Goal: Task Accomplishment & Management: Complete application form

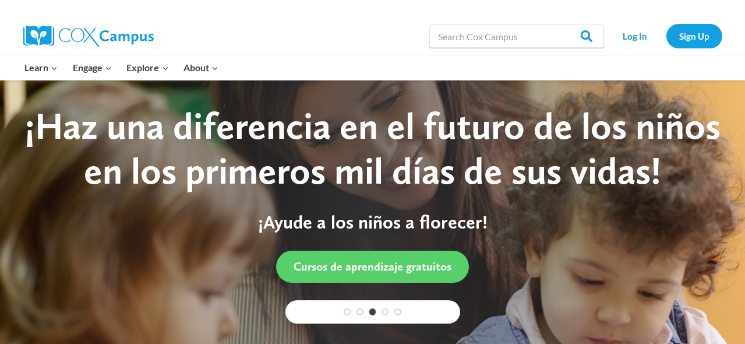
scroll to position [1, 0]
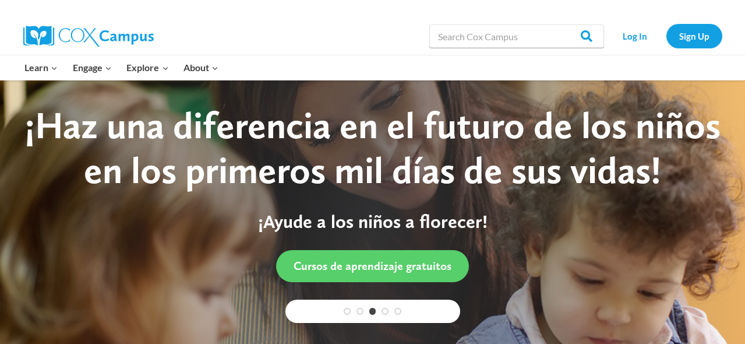
click at [717, 26] on li "Sign Up" at bounding box center [694, 36] width 62 height 24
click at [706, 30] on link "Sign Up" at bounding box center [694, 36] width 56 height 24
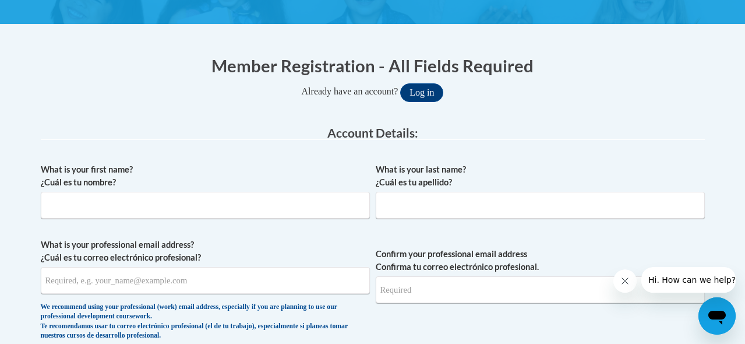
scroll to position [196, 0]
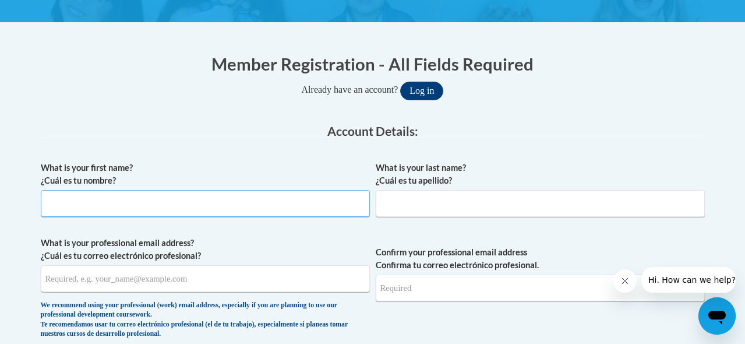
click at [338, 198] on input "What is your first name? ¿Cuál es tu nombre?" at bounding box center [205, 203] width 329 height 27
type input "[GEOGRAPHIC_DATA]"
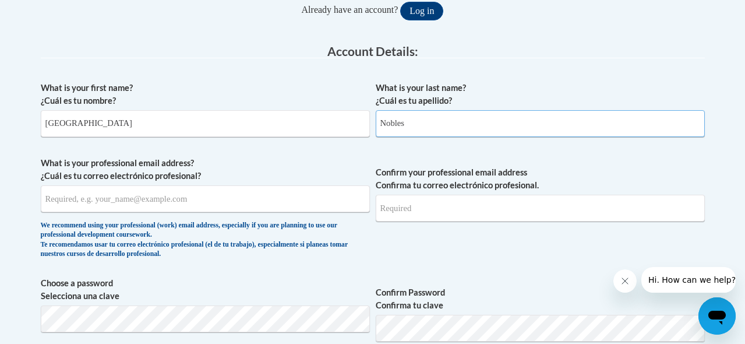
scroll to position [290, 0]
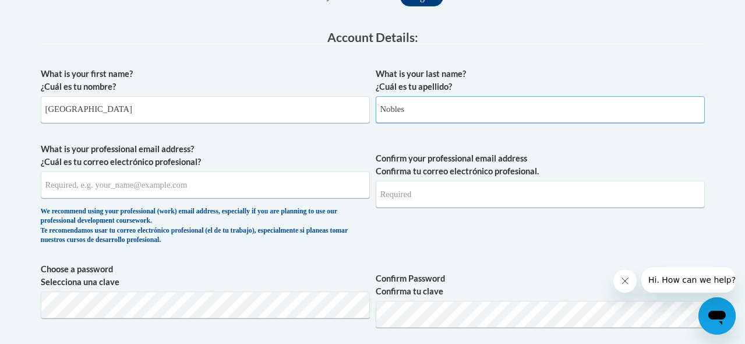
type input "Nobles"
click at [179, 191] on input "What is your professional email address? ¿Cuál es tu correo electrónico profesi…" at bounding box center [205, 184] width 329 height 27
type input "[EMAIL_ADDRESS][DOMAIN_NAME]"
click at [423, 200] on input "Confirm your professional email address Confirma tu correo electrónico profesio…" at bounding box center [540, 194] width 329 height 27
click at [188, 192] on input "[EMAIL_ADDRESS][DOMAIN_NAME]" at bounding box center [205, 184] width 329 height 27
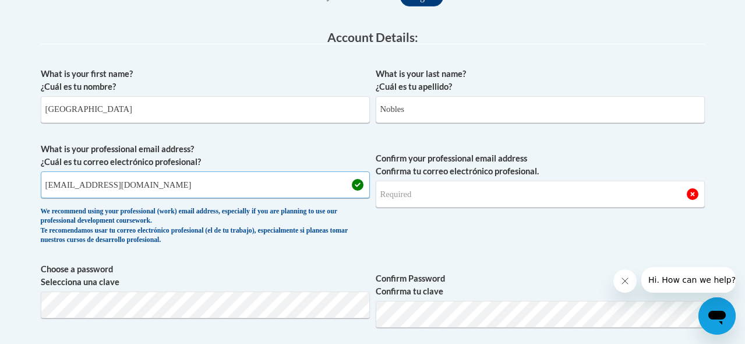
click at [188, 192] on input "[EMAIL_ADDRESS][DOMAIN_NAME]" at bounding box center [205, 184] width 329 height 27
click at [417, 188] on input "Confirm your professional email address Confirma tu correo electrónico profesio…" at bounding box center [540, 194] width 329 height 27
type input "[EMAIL_ADDRESS][DOMAIN_NAME]"
click at [460, 225] on span "Confirm your professional email address Confirma tu correo electrónico profesio…" at bounding box center [540, 197] width 329 height 108
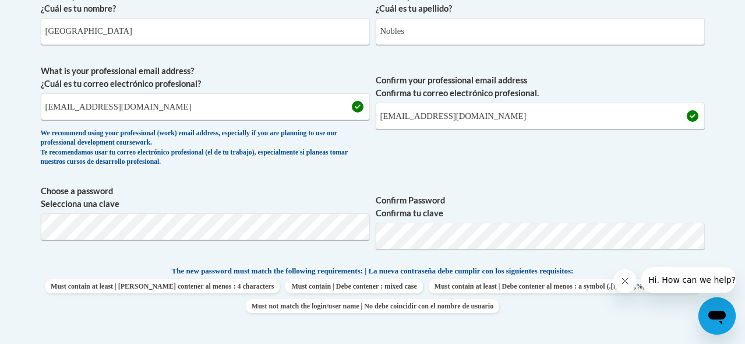
scroll to position [373, 0]
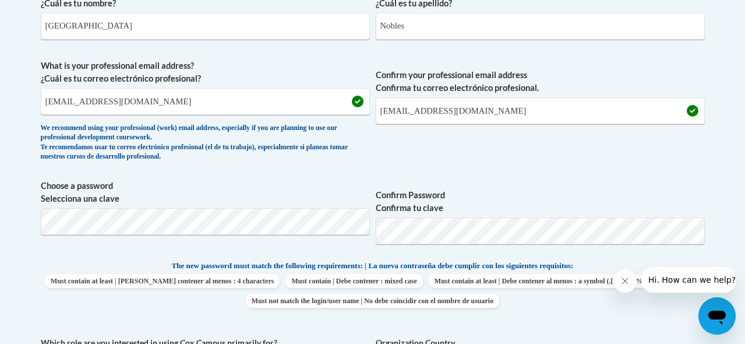
click at [471, 162] on span "Confirm your professional email address Confirma tu correo electrónico profesio…" at bounding box center [540, 113] width 329 height 108
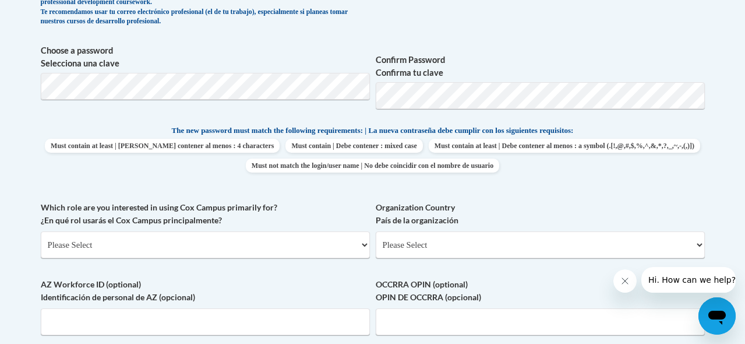
scroll to position [511, 0]
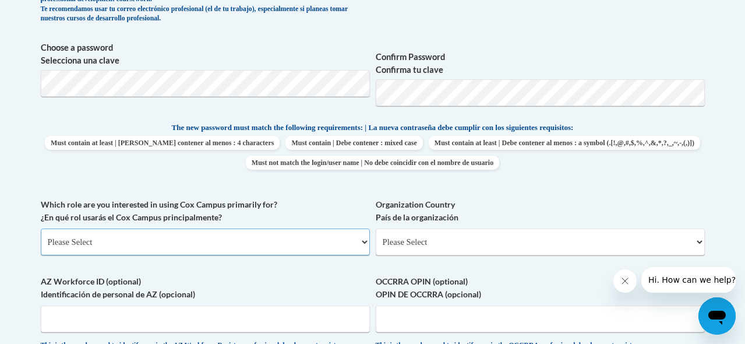
click at [276, 235] on select "Please Select College/University | Colegio/Universidad Community/Nonprofit Part…" at bounding box center [205, 241] width 329 height 27
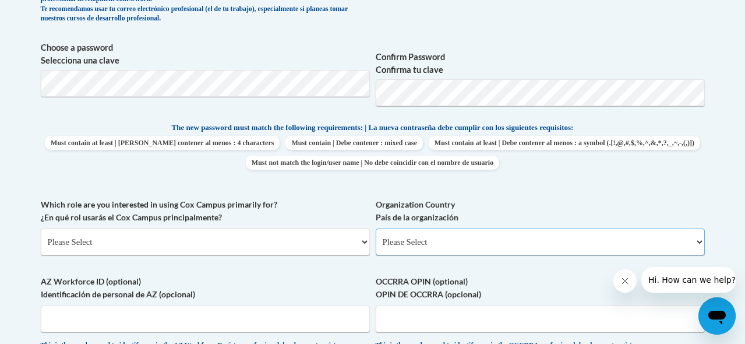
click at [462, 233] on select "Please Select [GEOGRAPHIC_DATA] | [GEOGRAPHIC_DATA] Outside of [GEOGRAPHIC_DATA…" at bounding box center [540, 241] width 329 height 27
select select "ad49bcad-a171-4b2e-b99c-48b446064914"
click at [376, 228] on select "Please Select [GEOGRAPHIC_DATA] | [GEOGRAPHIC_DATA] Outside of [GEOGRAPHIC_DATA…" at bounding box center [540, 241] width 329 height 27
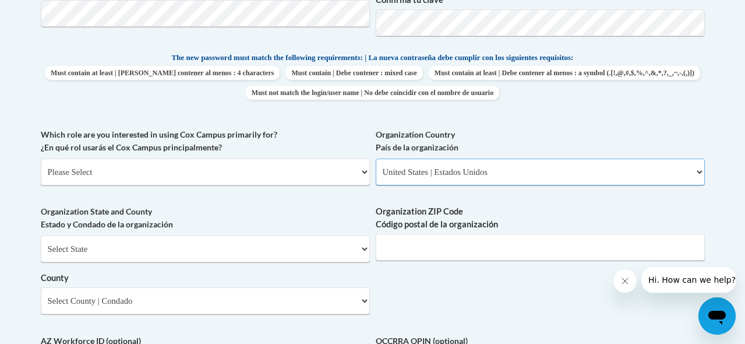
scroll to position [582, 0]
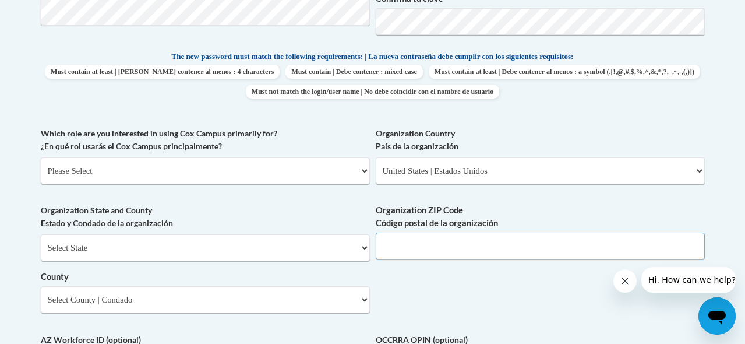
click at [460, 253] on input "Organization ZIP Code Código postal de la organización" at bounding box center [540, 245] width 329 height 27
type input "38652"
click at [317, 253] on select "Select State [US_STATE] [US_STATE] [US_STATE] [US_STATE] [US_STATE] [US_STATE] …" at bounding box center [205, 247] width 329 height 27
select select "[US_STATE]"
click at [41, 234] on select "Select State [US_STATE] [US_STATE] [US_STATE] [US_STATE] [US_STATE] [US_STATE] …" at bounding box center [205, 247] width 329 height 27
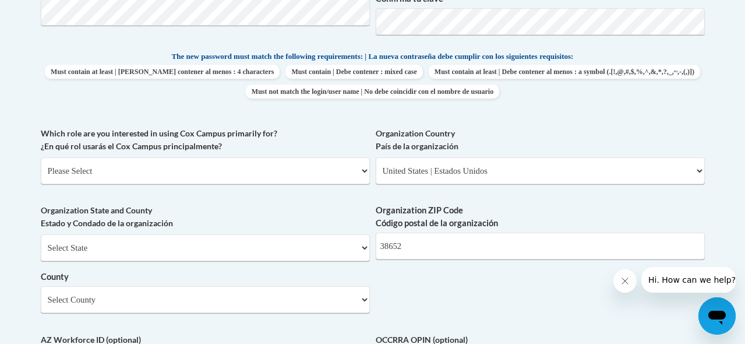
click at [221, 216] on label "Organization State and County Estado y Condado de la organización" at bounding box center [205, 217] width 329 height 26
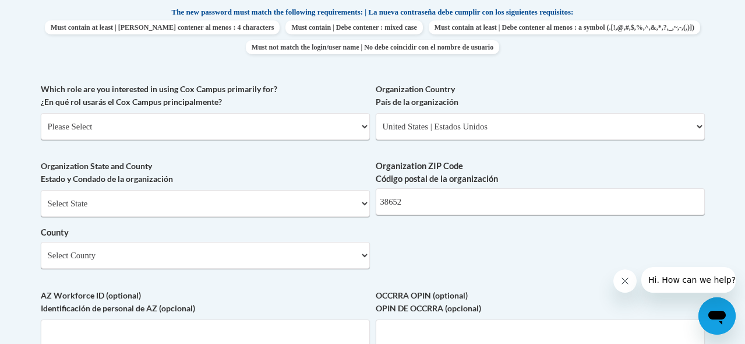
scroll to position [635, 0]
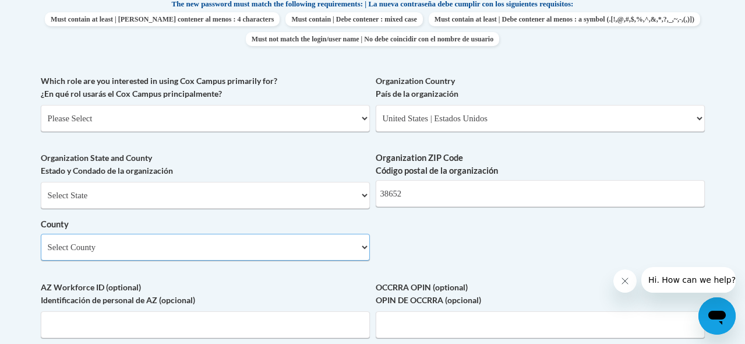
click at [293, 241] on select "Select County Adams [PERSON_NAME] Amite [PERSON_NAME] [PERSON_NAME] Chickasaw C…" at bounding box center [205, 247] width 329 height 27
select select "Union"
click at [41, 234] on select "Select County Adams [PERSON_NAME] Amite [PERSON_NAME] [PERSON_NAME] Chickasaw C…" at bounding box center [205, 247] width 329 height 27
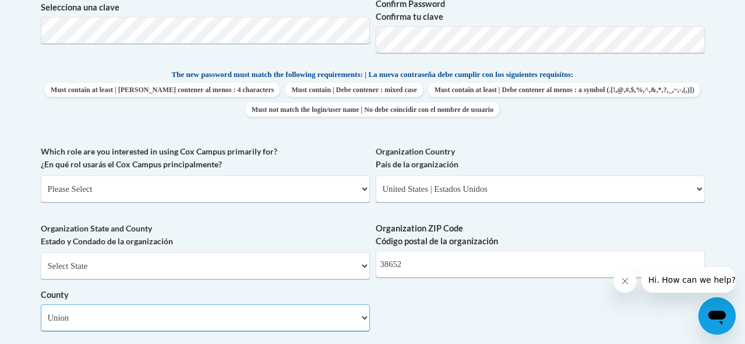
scroll to position [565, 0]
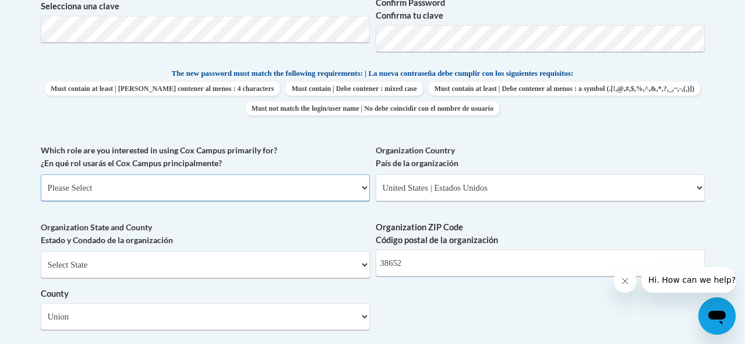
click at [290, 192] on select "Please Select College/University | Colegio/Universidad Community/Nonprofit Part…" at bounding box center [205, 187] width 329 height 27
select select "fbf2d438-af2f-41f8-98f1-81c410e29de3"
click at [41, 174] on select "Please Select College/University | Colegio/Universidad Community/Nonprofit Part…" at bounding box center [205, 187] width 329 height 27
select select "null"
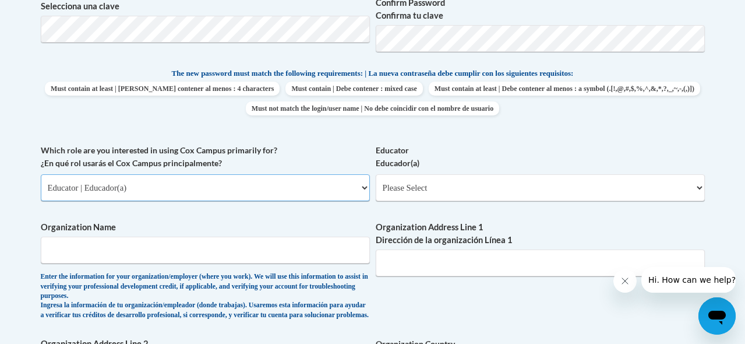
click at [190, 188] on select "Please Select College/University | Colegio/Universidad Community/Nonprofit Part…" at bounding box center [205, 187] width 329 height 27
click at [41, 174] on select "Please Select College/University | Colegio/Universidad Community/Nonprofit Part…" at bounding box center [205, 187] width 329 height 27
click at [439, 183] on select "Please Select Clinical Education | Educación clinica Executive Leadership | Líd…" at bounding box center [540, 187] width 329 height 27
click at [329, 196] on select "Please Select College/University | Colegio/Universidad Community/Nonprofit Part…" at bounding box center [205, 187] width 329 height 27
select select "49058d88-fc43-4af8-93ac-fa8ced758464"
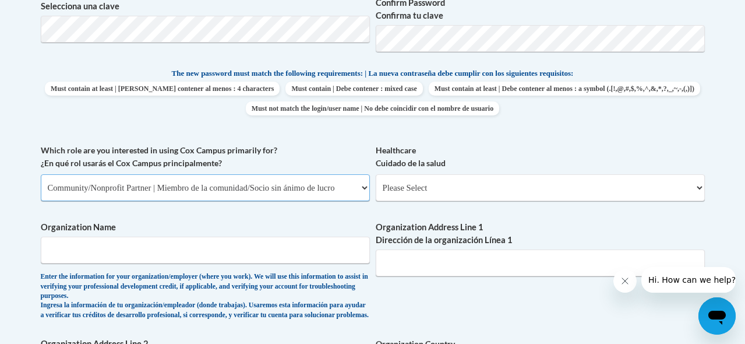
click at [41, 174] on select "Please Select College/University | Colegio/Universidad Community/Nonprofit Part…" at bounding box center [205, 187] width 329 height 27
click at [404, 189] on select "Please Select Advocate | Defensor(a) Business/Private Company | Negocio o empre…" at bounding box center [540, 187] width 329 height 27
select select "ba42daf0-85cb-44f0-9519-948f645b738d"
click at [376, 174] on select "Please Select Advocate | Defensor(a) Business/Private Company | Negocio o empre…" at bounding box center [540, 187] width 329 height 27
click at [323, 258] on input "Organization Name" at bounding box center [205, 249] width 329 height 27
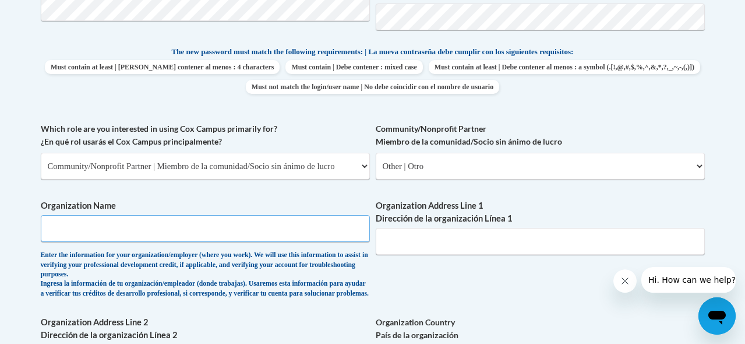
scroll to position [577, 0]
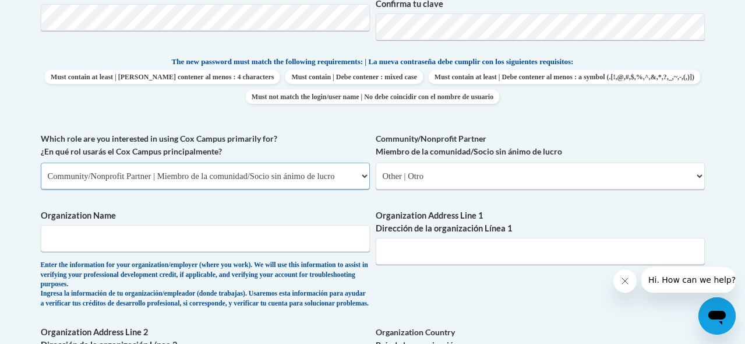
click at [353, 168] on select "Please Select College/University | Colegio/Universidad Community/Nonprofit Part…" at bounding box center [205, 175] width 329 height 27
select select "3271ce3a-a928-4b91-bcec-7d68f79f4f34"
click at [41, 162] on select "Please Select College/University | Colegio/Universidad Community/Nonprofit Part…" at bounding box center [205, 175] width 329 height 27
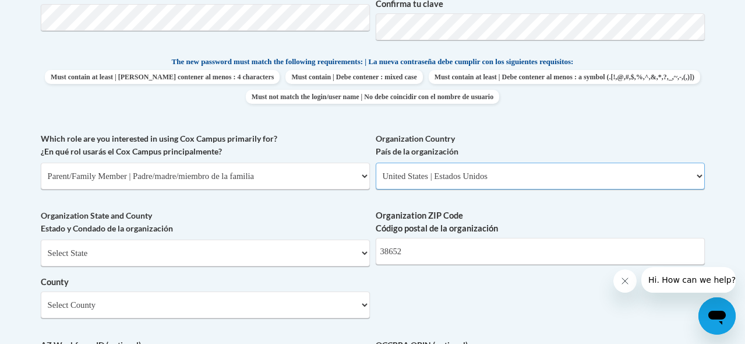
click at [468, 178] on select "Please Select [GEOGRAPHIC_DATA] | [GEOGRAPHIC_DATA] Outside of [GEOGRAPHIC_DATA…" at bounding box center [540, 175] width 329 height 27
click at [376, 162] on select "Please Select [GEOGRAPHIC_DATA] | [GEOGRAPHIC_DATA] Outside of [GEOGRAPHIC_DATA…" at bounding box center [540, 175] width 329 height 27
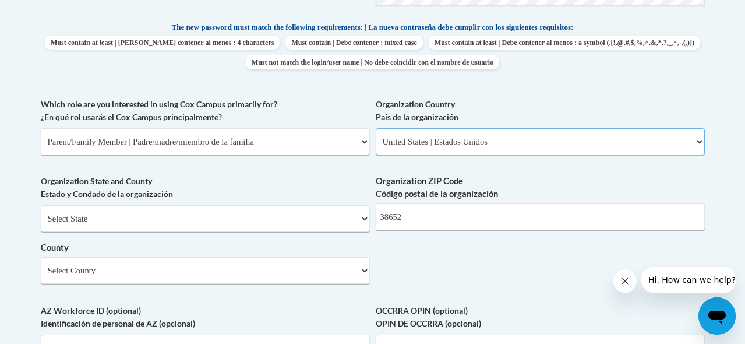
scroll to position [614, 0]
